Goal: Task Accomplishment & Management: Manage account settings

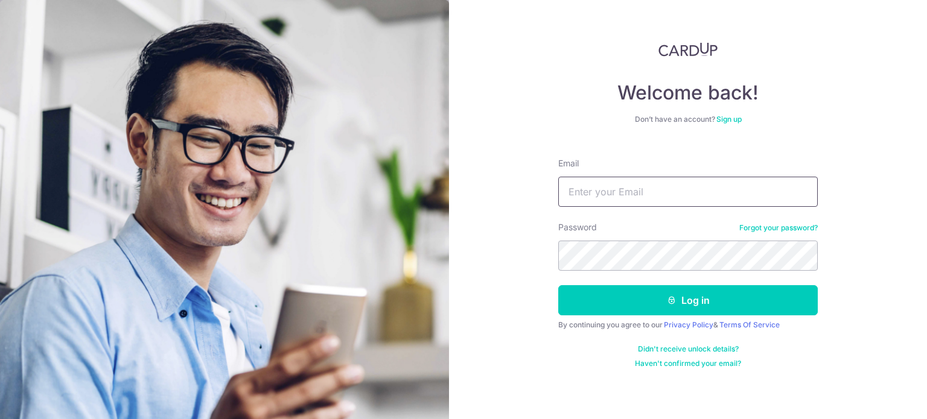
click at [620, 195] on input "Email" at bounding box center [687, 192] width 259 height 30
type input "[EMAIL_ADDRESS][DOMAIN_NAME]"
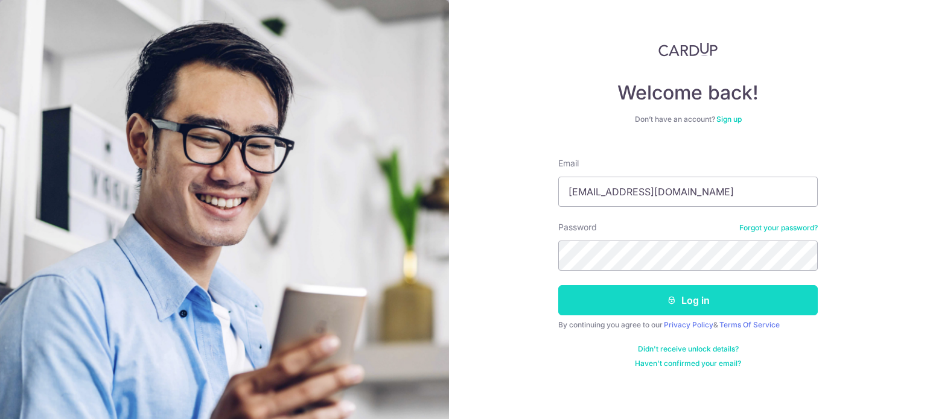
click at [705, 304] on button "Log in" at bounding box center [687, 300] width 259 height 30
